Goal: Navigation & Orientation: Find specific page/section

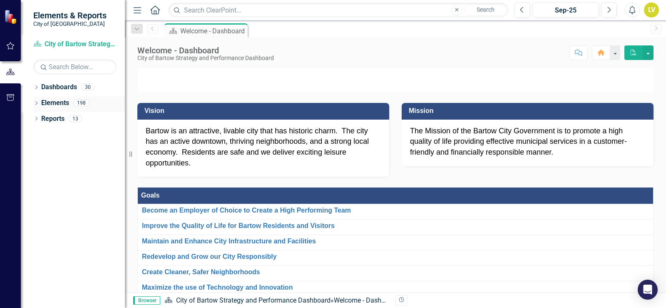
click at [36, 102] on icon "Dropdown" at bounding box center [36, 104] width 6 height 5
click at [60, 123] on link "Goal Goals" at bounding box center [59, 119] width 28 height 10
click at [35, 85] on div "Dropdown" at bounding box center [36, 88] width 6 height 7
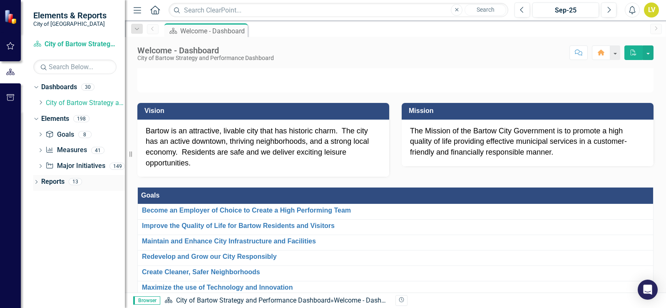
click at [37, 183] on icon "Dropdown" at bounding box center [36, 182] width 6 height 5
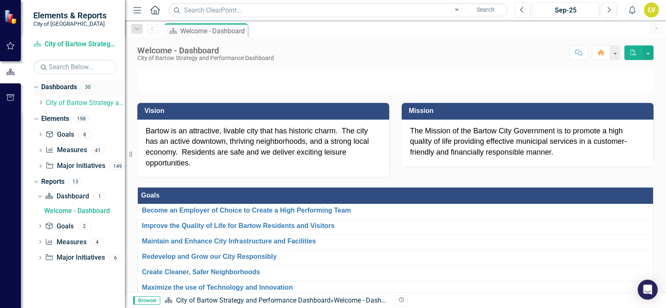
click at [54, 85] on link "Dashboards" at bounding box center [59, 87] width 36 height 10
click at [57, 87] on link "Dashboards" at bounding box center [59, 87] width 36 height 10
click at [57, 105] on link "City of Bartow Strategy and Performance Dashboard" at bounding box center [85, 103] width 79 height 10
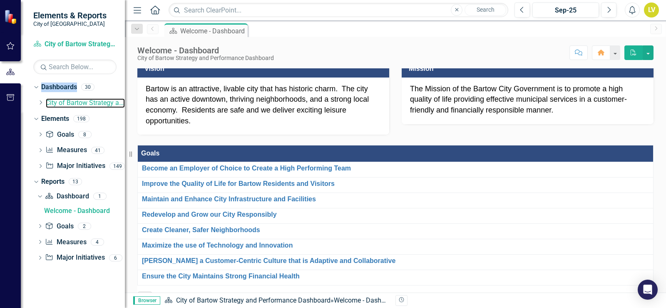
scroll to position [42, 0]
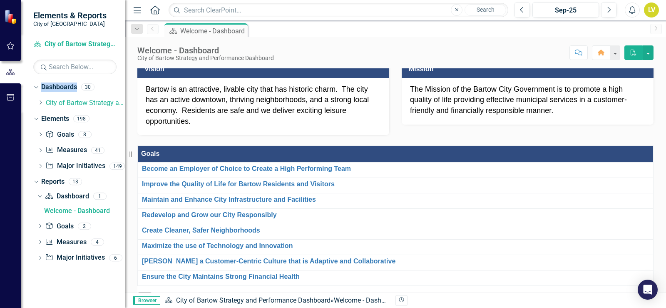
click at [263, 127] on p "Bartow is an attractive, livable city that has historic charm. The city has an …" at bounding box center [263, 105] width 235 height 43
click at [36, 89] on icon "Dropdown" at bounding box center [35, 87] width 5 height 6
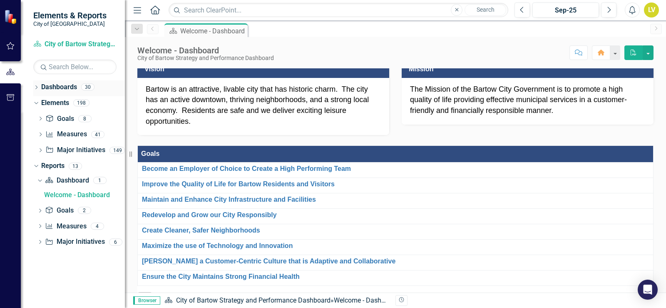
click at [36, 89] on icon at bounding box center [36, 87] width 2 height 4
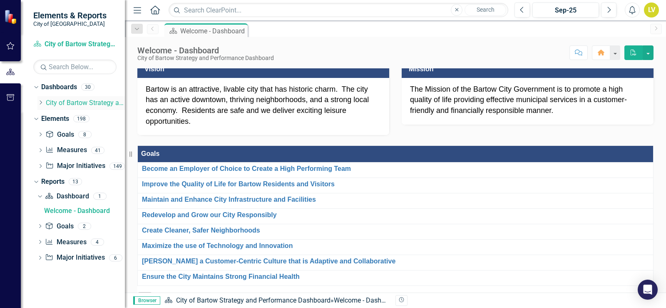
drag, startPoint x: 52, startPoint y: 103, endPoint x: 67, endPoint y: 109, distance: 15.9
click at [52, 103] on link "City of Bartow Strategy and Performance Dashboard" at bounding box center [85, 103] width 79 height 10
click at [40, 102] on icon "Dropdown" at bounding box center [40, 102] width 6 height 5
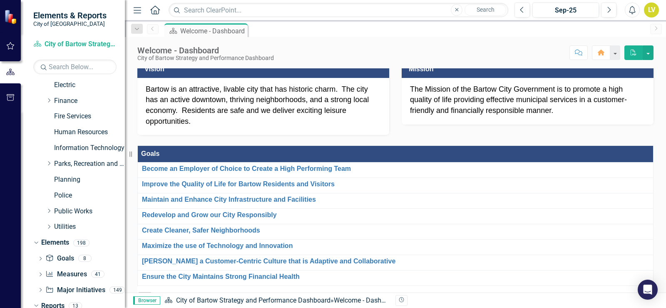
scroll to position [224, 0]
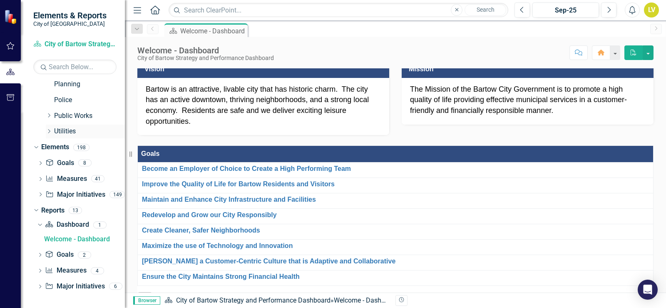
click at [58, 135] on link "Utilities" at bounding box center [89, 132] width 71 height 10
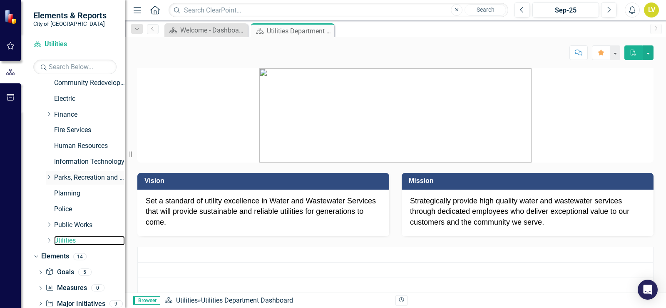
scroll to position [162, 0]
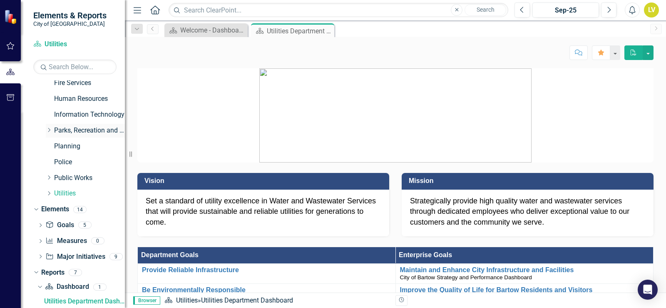
click at [65, 131] on link "Parks, Recreation and Cultural Arts" at bounding box center [89, 131] width 71 height 10
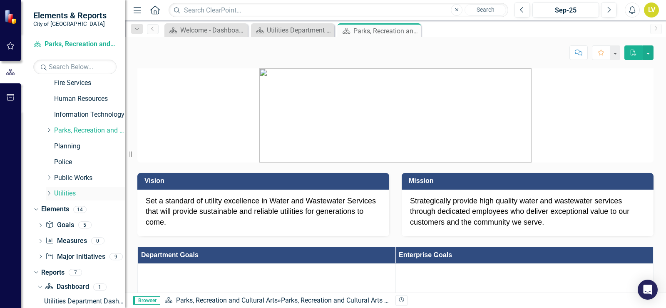
click at [60, 192] on link "Utilities" at bounding box center [89, 194] width 71 height 10
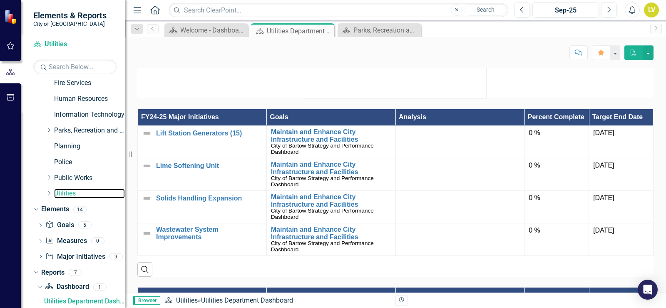
scroll to position [375, 0]
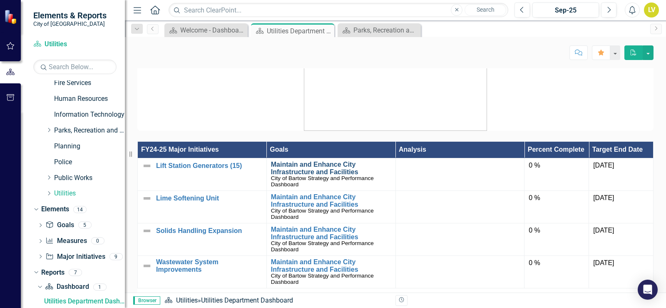
click at [309, 161] on link "Maintain and Enhance City Infrastructure and Facilities" at bounding box center [331, 168] width 120 height 15
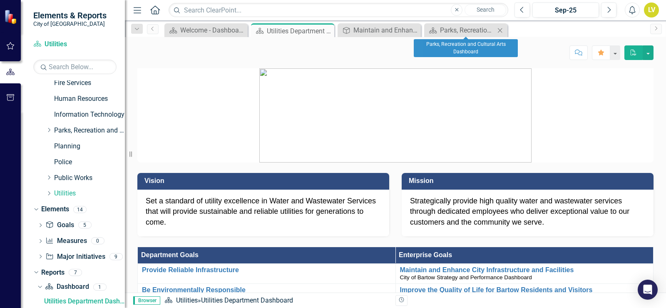
click at [502, 31] on icon "Close" at bounding box center [500, 30] width 8 height 7
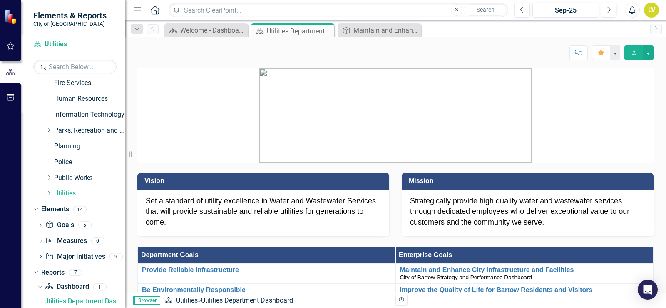
click at [138, 11] on icon "Menu" at bounding box center [137, 9] width 11 height 9
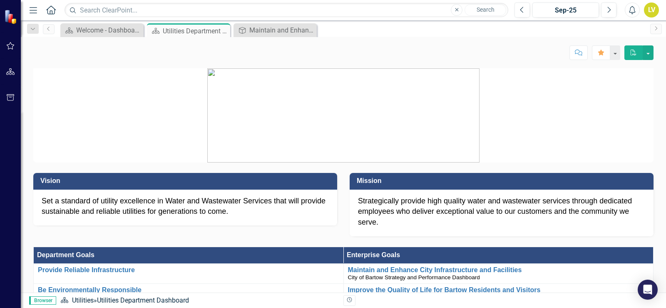
click at [30, 10] on icon "button" at bounding box center [33, 10] width 7 height 6
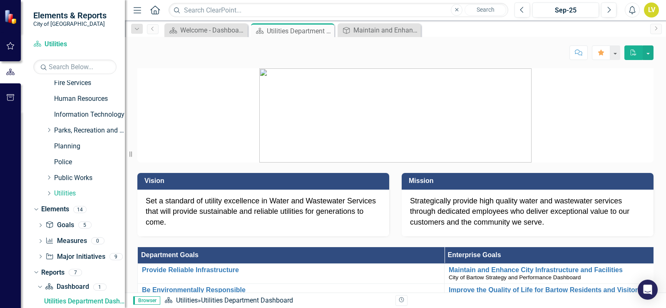
click at [135, 15] on button "Menu" at bounding box center [137, 10] width 11 height 14
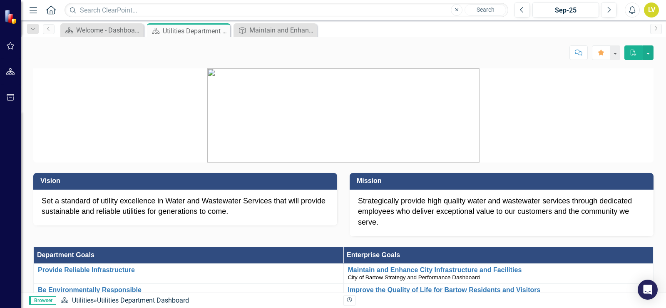
click at [37, 11] on icon "Menu" at bounding box center [33, 9] width 11 height 9
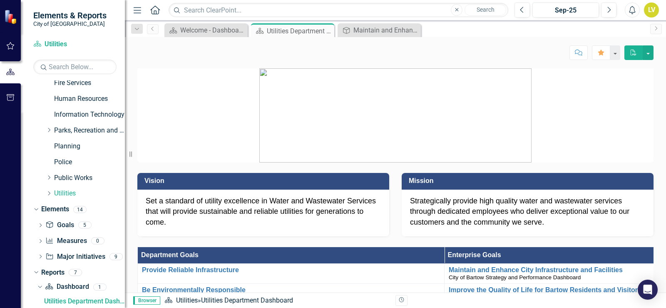
click at [155, 12] on icon "Home" at bounding box center [154, 9] width 11 height 9
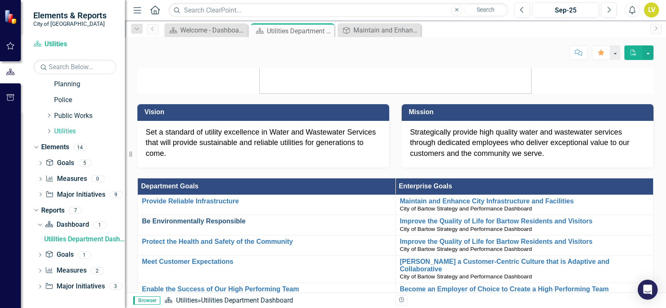
scroll to position [83, 0]
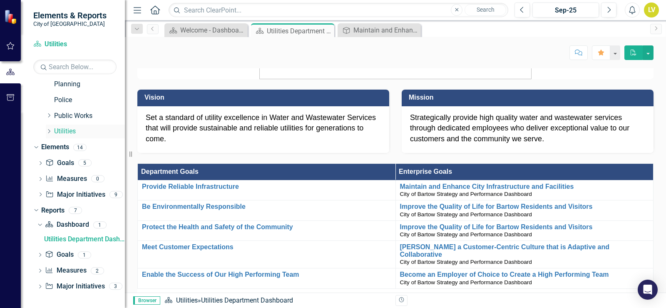
click at [57, 132] on link "Utilities" at bounding box center [89, 132] width 71 height 10
click at [49, 130] on icon "Dropdown" at bounding box center [49, 131] width 6 height 5
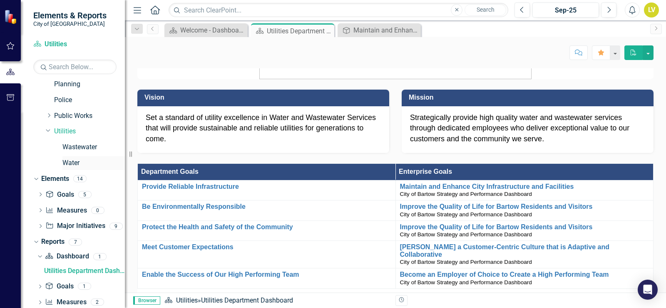
click at [67, 160] on link "Water" at bounding box center [93, 163] width 62 height 10
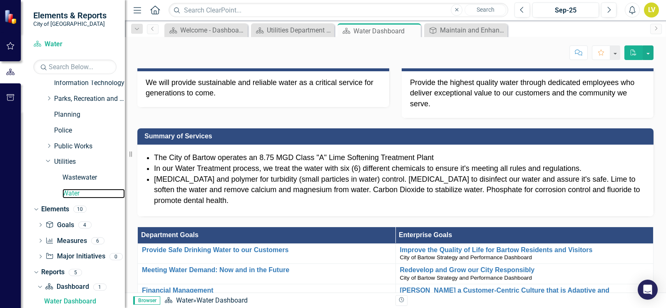
scroll to position [90, 0]
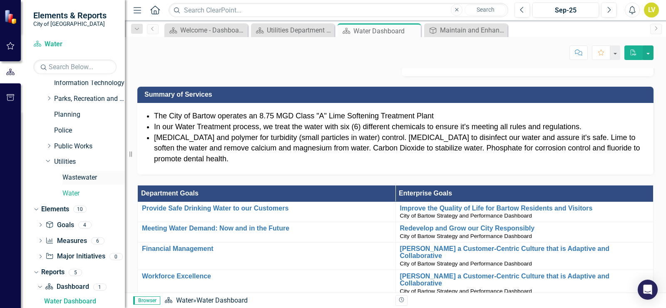
click at [83, 176] on link "Wastewater" at bounding box center [93, 178] width 62 height 10
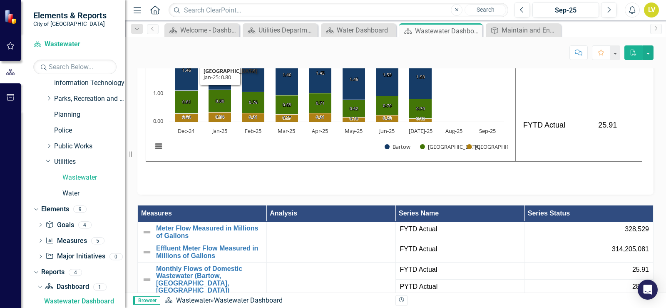
scroll to position [666, 0]
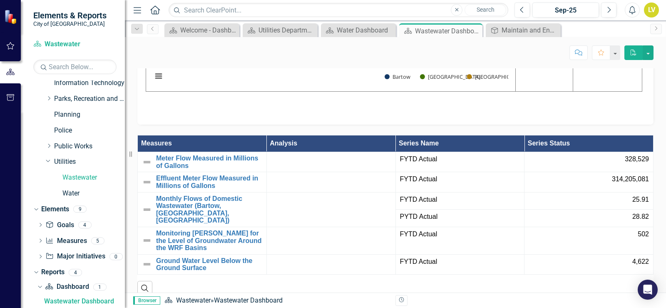
click at [425, 164] on span "FYTD Actual" at bounding box center [460, 159] width 120 height 10
click at [308, 164] on div at bounding box center [331, 159] width 120 height 10
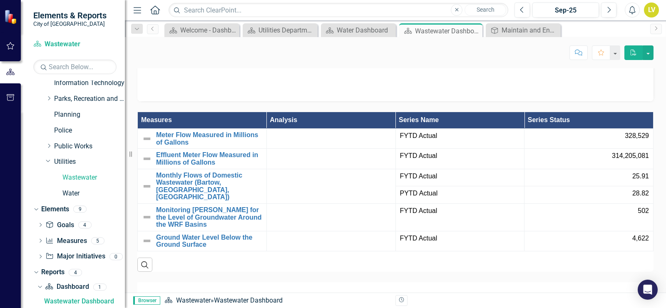
scroll to position [708, 0]
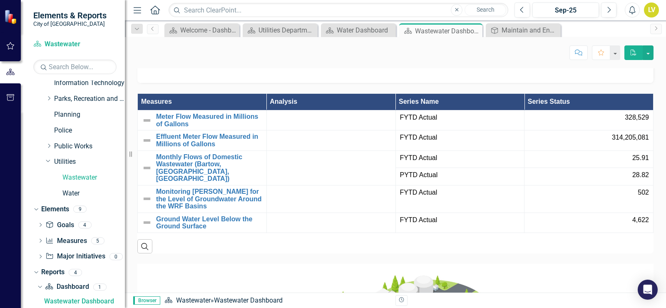
click at [452, 122] on span "FYTD Actual" at bounding box center [460, 118] width 120 height 10
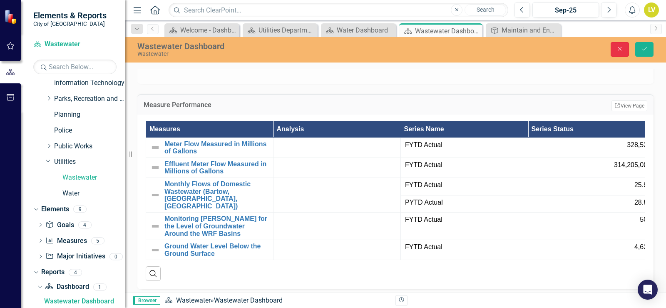
click at [617, 51] on icon "Close" at bounding box center [619, 49] width 7 height 6
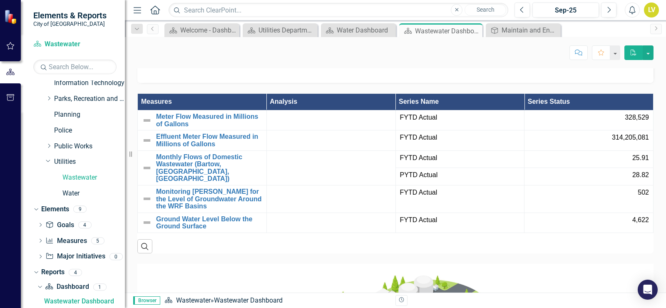
scroll to position [749, 0]
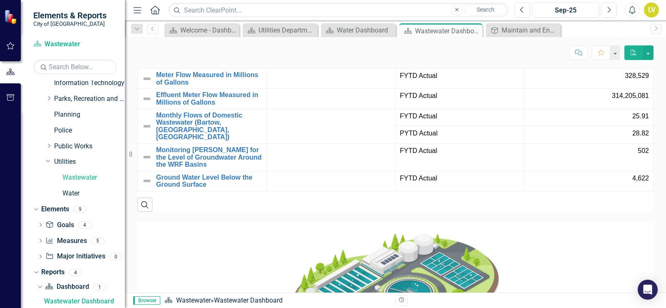
click at [321, 89] on td at bounding box center [330, 79] width 129 height 20
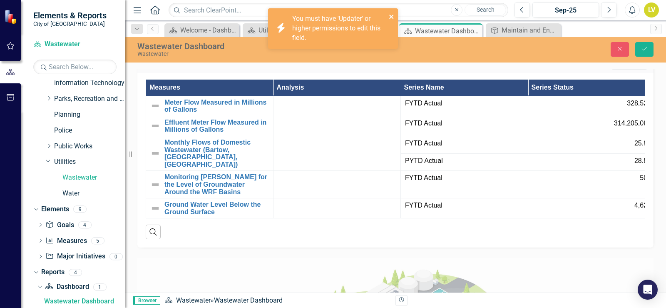
click at [391, 13] on icon "close" at bounding box center [392, 16] width 6 height 7
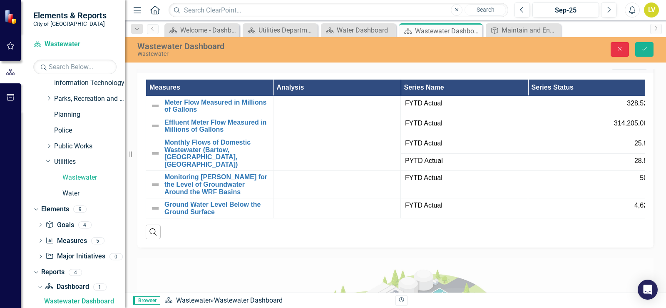
click at [618, 47] on icon "Close" at bounding box center [619, 49] width 7 height 6
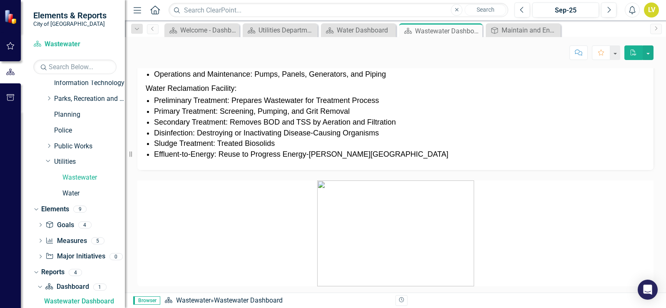
scroll to position [138, 0]
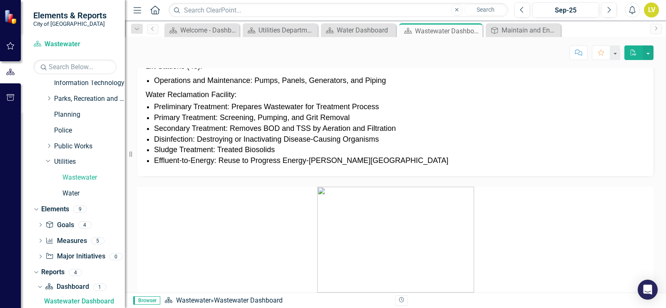
click at [217, 100] on p "Water Reclamation Facility:" at bounding box center [396, 94] width 500 height 12
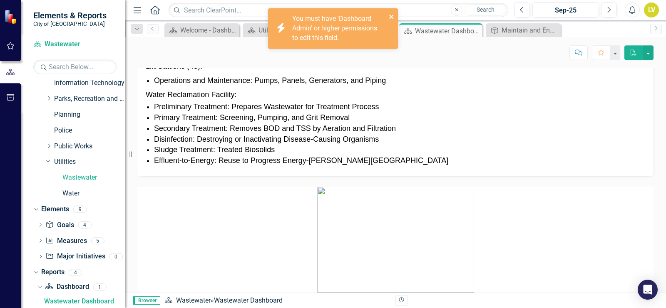
click at [392, 15] on icon "close" at bounding box center [392, 16] width 6 height 7
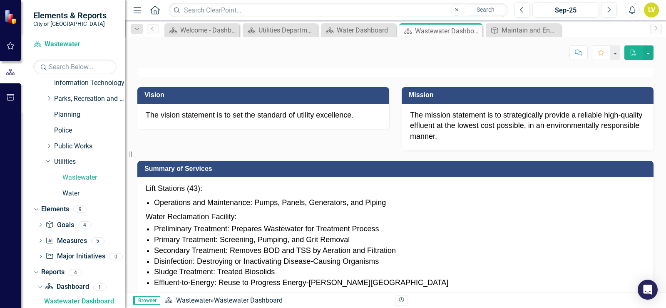
scroll to position [0, 0]
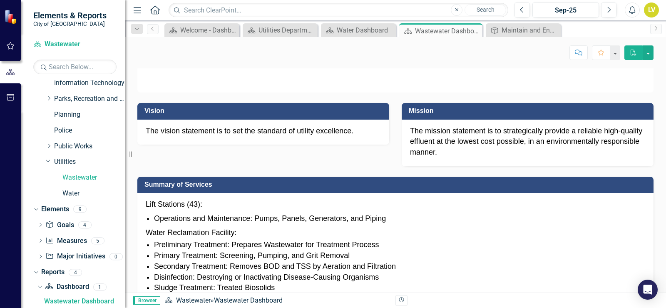
click at [459, 158] on p "The mission statement is to strategically provide a reliable high-quality efflu…" at bounding box center [527, 142] width 235 height 32
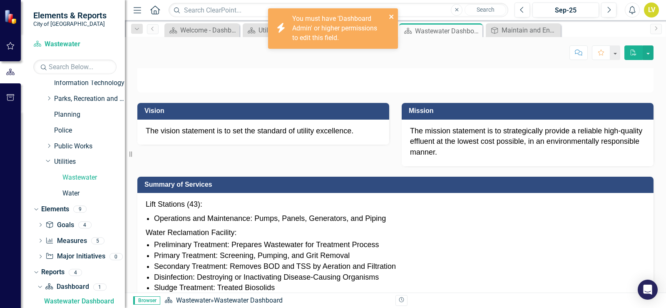
click at [392, 16] on icon "close" at bounding box center [392, 16] width 6 height 7
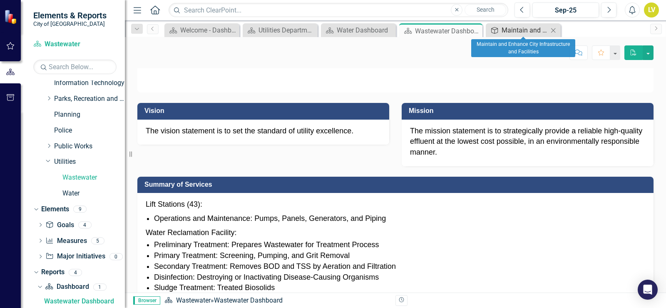
click at [514, 32] on div "Maintain and Enhance City Infrastructure and Facilities" at bounding box center [525, 30] width 47 height 10
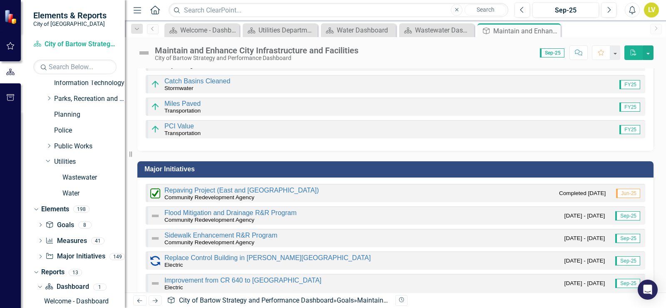
scroll to position [125, 0]
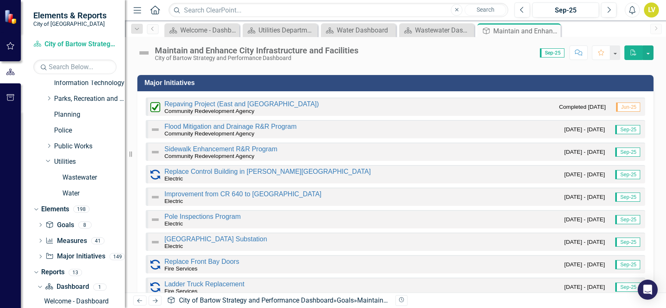
click at [344, 104] on div "Repaving Project (East and [GEOGRAPHIC_DATA]) Community Redevelopment Agency Co…" at bounding box center [396, 106] width 500 height 18
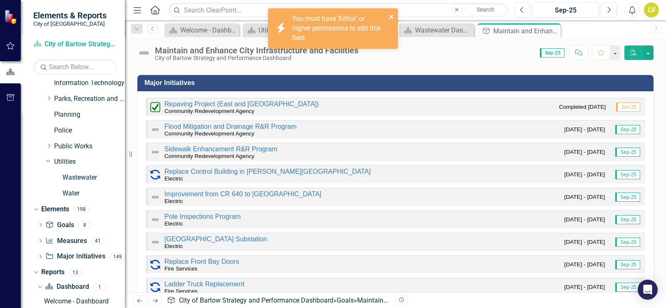
click at [390, 15] on icon "close" at bounding box center [391, 17] width 4 height 4
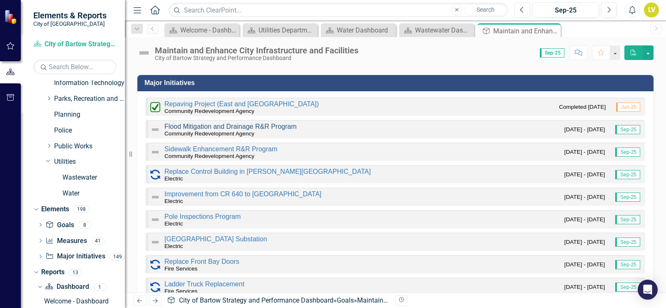
click at [204, 127] on link "Flood Mitigation and Drainage R&R Program" at bounding box center [230, 126] width 132 height 7
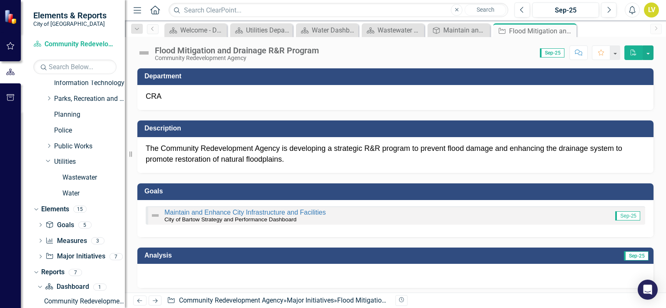
click at [302, 155] on p "The Community Redevelopment Agency is developing a strategic R&R program to pre…" at bounding box center [396, 153] width 500 height 21
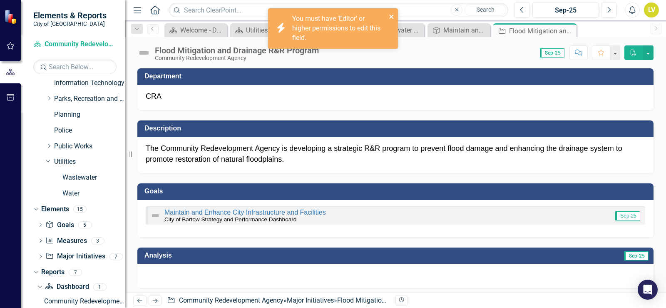
click at [390, 15] on icon "close" at bounding box center [391, 17] width 4 height 4
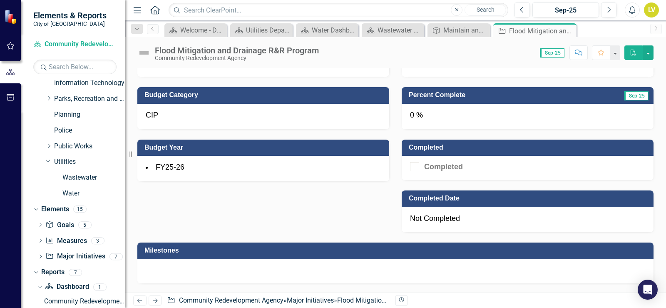
scroll to position [458, 0]
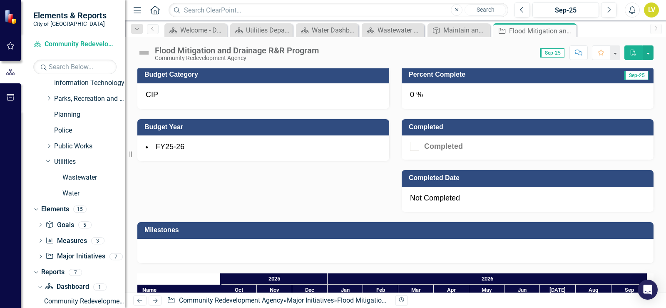
click at [470, 201] on div "Not Completed" at bounding box center [528, 199] width 252 height 25
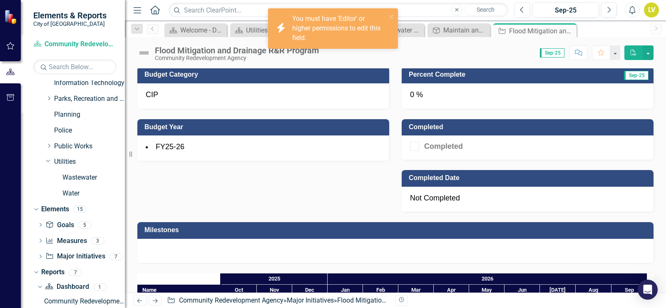
click at [295, 181] on div "Budget FY 25-26: $100,000 Type R&R Program Budget Category CIP Budget Year FY25…" at bounding box center [395, 82] width 529 height 260
click at [392, 17] on icon "close" at bounding box center [391, 17] width 4 height 4
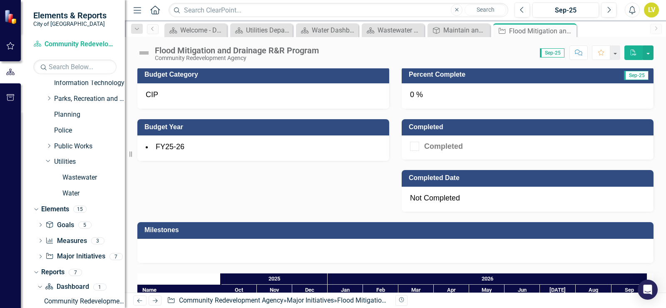
click at [431, 100] on div "0 %" at bounding box center [528, 95] width 252 height 25
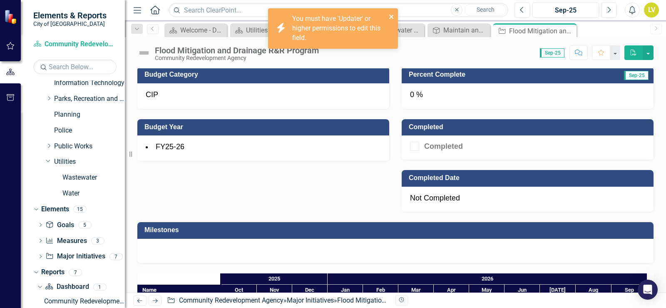
click at [391, 15] on icon "close" at bounding box center [392, 16] width 6 height 7
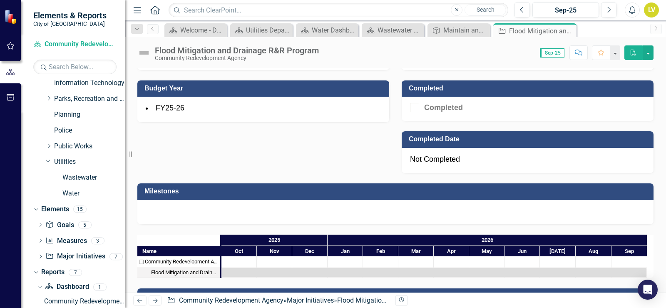
scroll to position [542, 0]
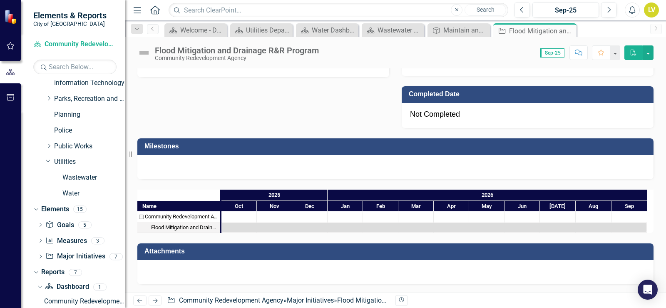
click at [247, 219] on div at bounding box center [239, 216] width 35 height 10
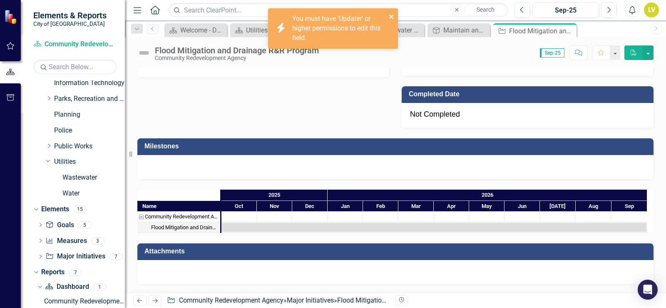
click at [392, 15] on icon "close" at bounding box center [392, 16] width 6 height 7
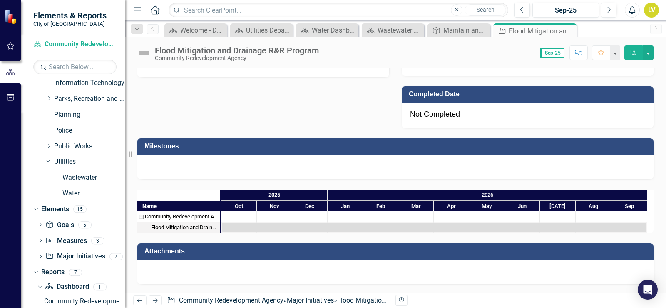
click at [264, 271] on div at bounding box center [395, 272] width 516 height 24
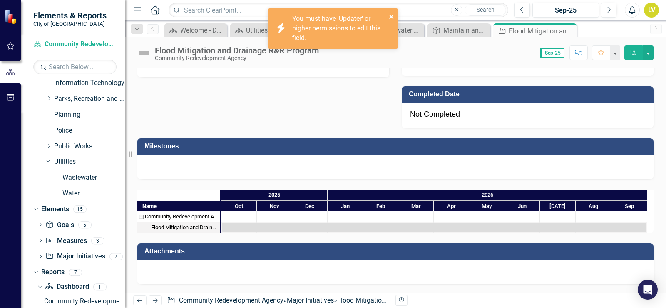
click at [393, 16] on icon "close" at bounding box center [392, 16] width 6 height 7
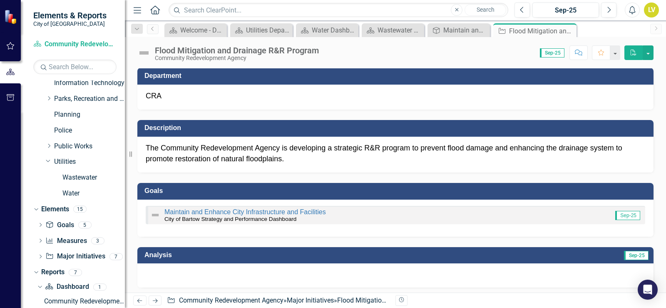
scroll to position [0, 0]
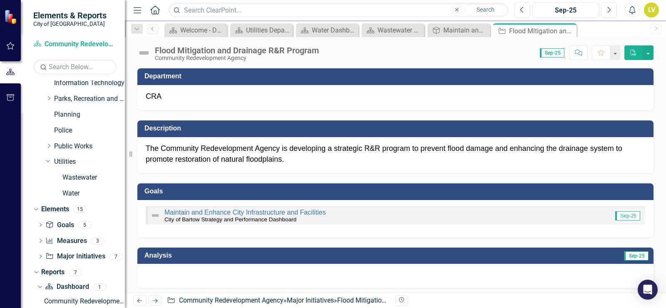
click at [300, 154] on p "The Community Redevelopment Agency is developing a strategic R&R program to pre…" at bounding box center [396, 153] width 500 height 21
click at [269, 152] on p "The Community Redevelopment Agency is developing a strategic R&R program to pre…" at bounding box center [396, 153] width 500 height 21
click at [304, 159] on p "The Community Redevelopment Agency is developing a strategic R&R program to pre…" at bounding box center [396, 153] width 500 height 21
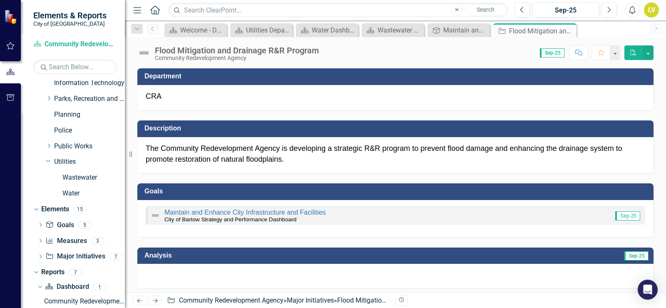
click at [305, 159] on p "The Community Redevelopment Agency is developing a strategic R&R program to pre…" at bounding box center [396, 153] width 500 height 21
click at [322, 142] on div "The Community Redevelopment Agency is developing a strategic R&R program to pre…" at bounding box center [395, 155] width 516 height 36
